Goal: Task Accomplishment & Management: Manage account settings

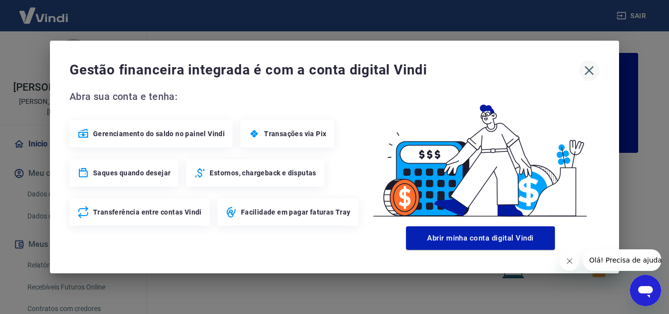
click at [585, 68] on icon "button" at bounding box center [590, 71] width 16 height 16
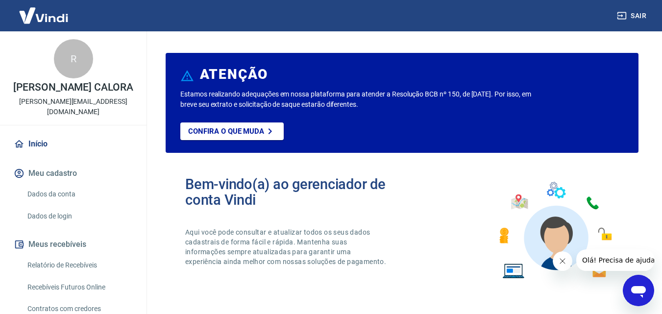
click at [75, 255] on link "Relatório de Recebíveis" at bounding box center [79, 265] width 111 height 20
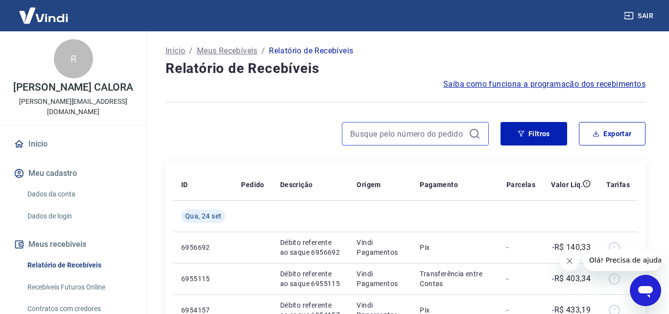
click at [410, 137] on input at bounding box center [407, 133] width 115 height 15
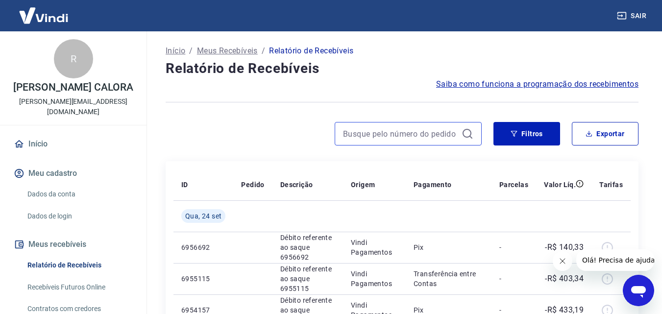
click at [399, 137] on input at bounding box center [400, 133] width 115 height 15
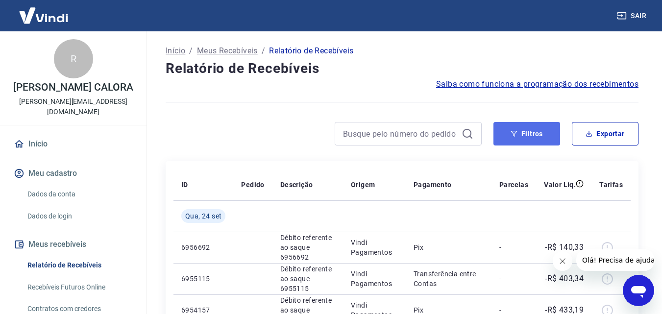
click at [515, 133] on icon "button" at bounding box center [513, 133] width 7 height 7
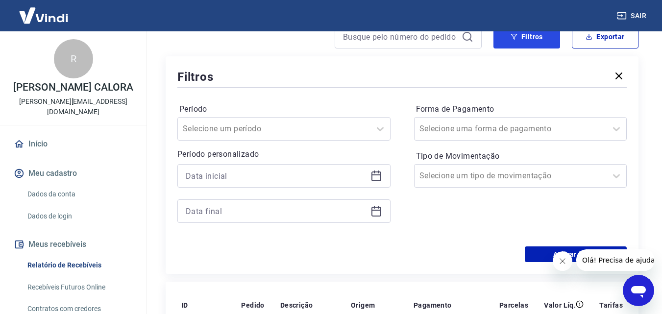
scroll to position [98, 0]
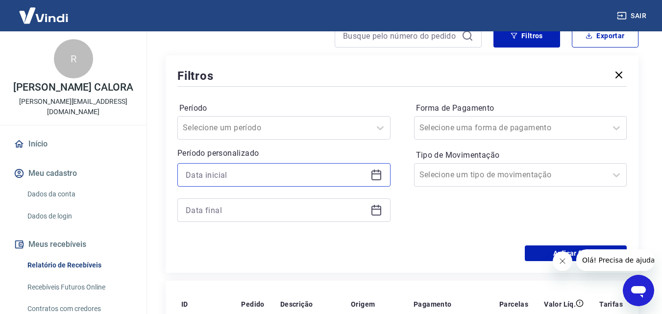
click at [243, 171] on input at bounding box center [276, 175] width 181 height 15
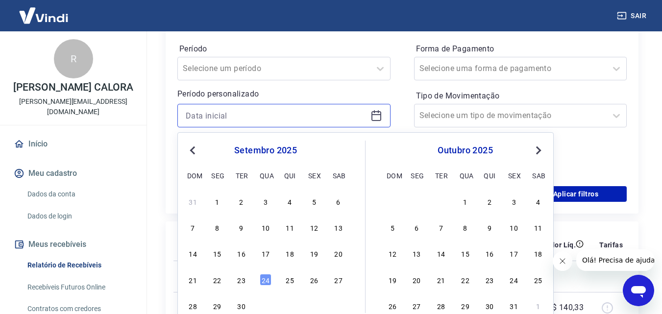
scroll to position [196, 0]
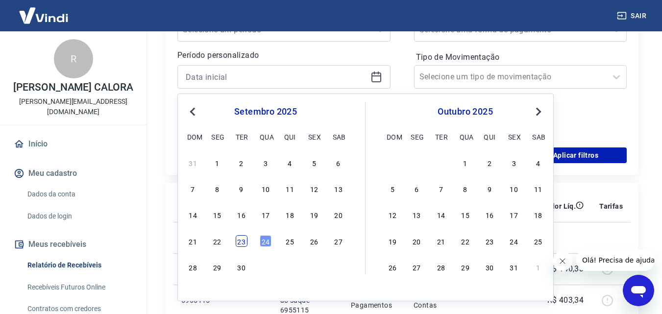
click at [244, 240] on div "23" at bounding box center [242, 241] width 12 height 12
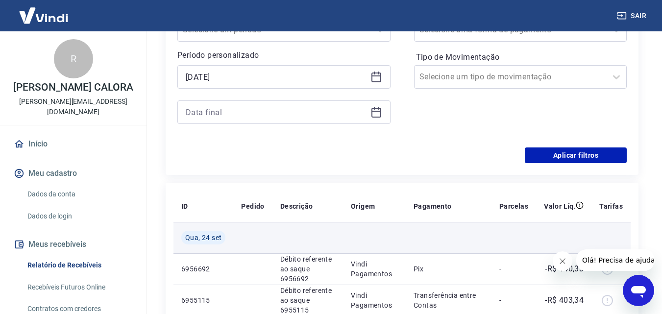
type input "[DATE]"
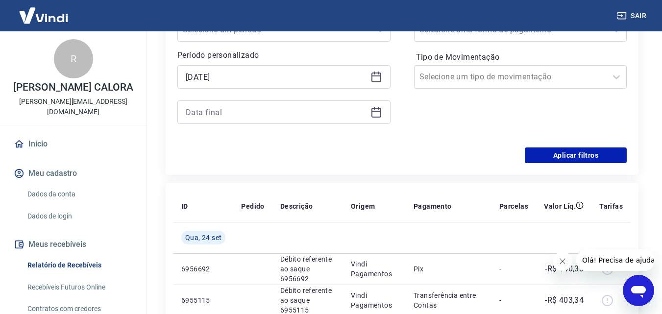
drag, startPoint x: 245, startPoint y: 122, endPoint x: 225, endPoint y: 117, distance: 20.9
click at [244, 122] on div at bounding box center [283, 112] width 213 height 24
click at [223, 114] on input at bounding box center [276, 112] width 181 height 15
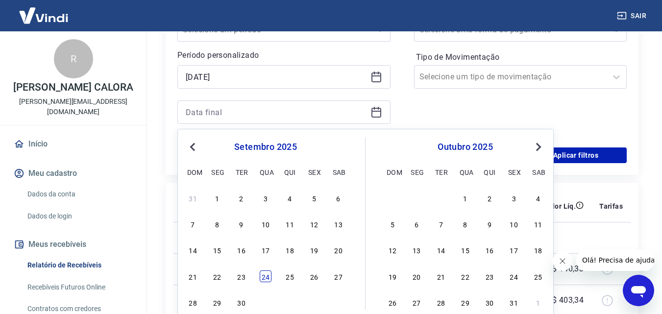
click at [264, 276] on div "24" at bounding box center [266, 276] width 12 height 12
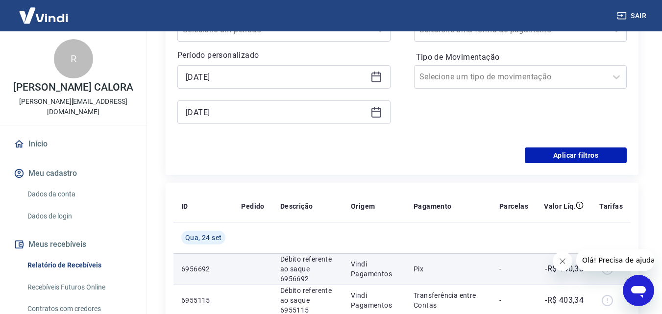
type input "[DATE]"
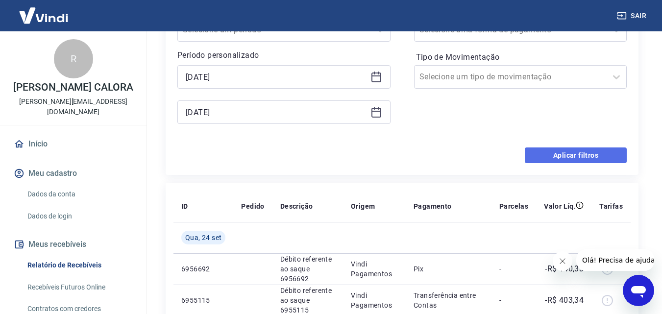
click at [567, 149] on button "Aplicar filtros" at bounding box center [576, 155] width 102 height 16
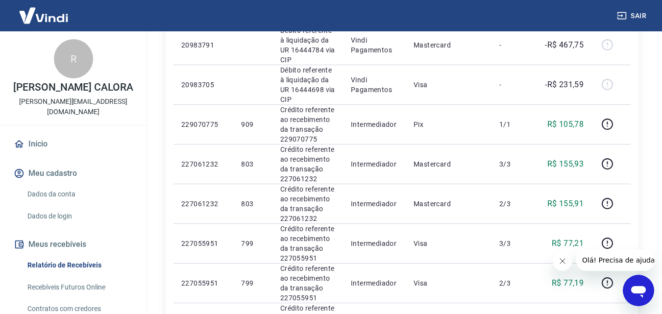
scroll to position [343, 0]
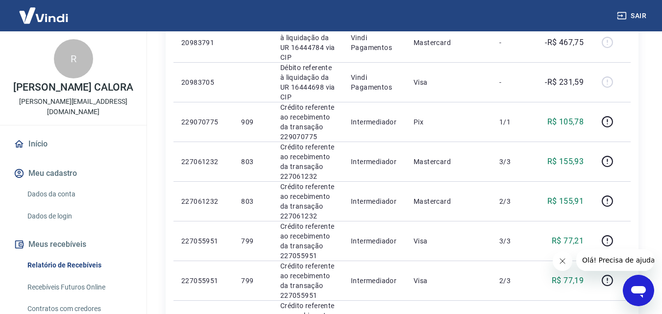
click at [78, 280] on link "Recebíveis Futuros Online" at bounding box center [79, 287] width 111 height 20
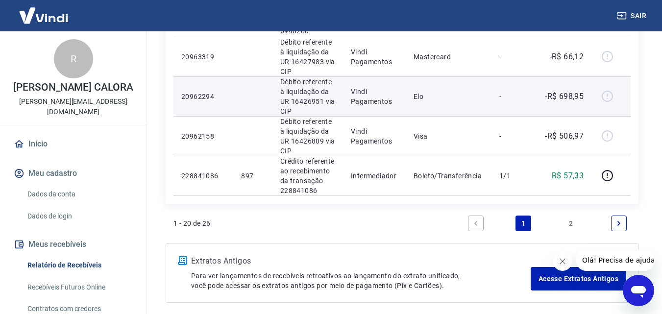
scroll to position [833, 0]
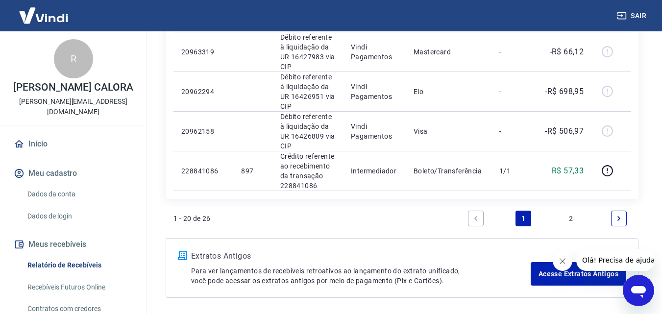
click at [567, 216] on link "2" at bounding box center [571, 219] width 16 height 16
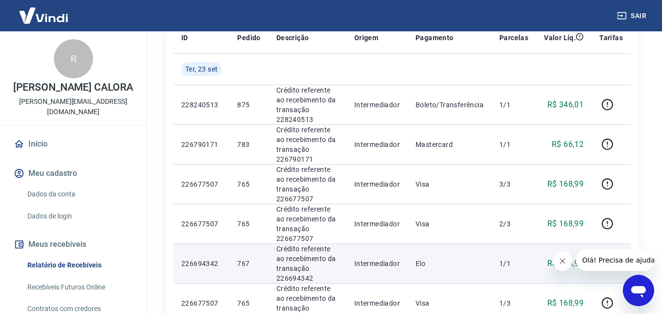
scroll to position [98, 0]
